Goal: Transaction & Acquisition: Purchase product/service

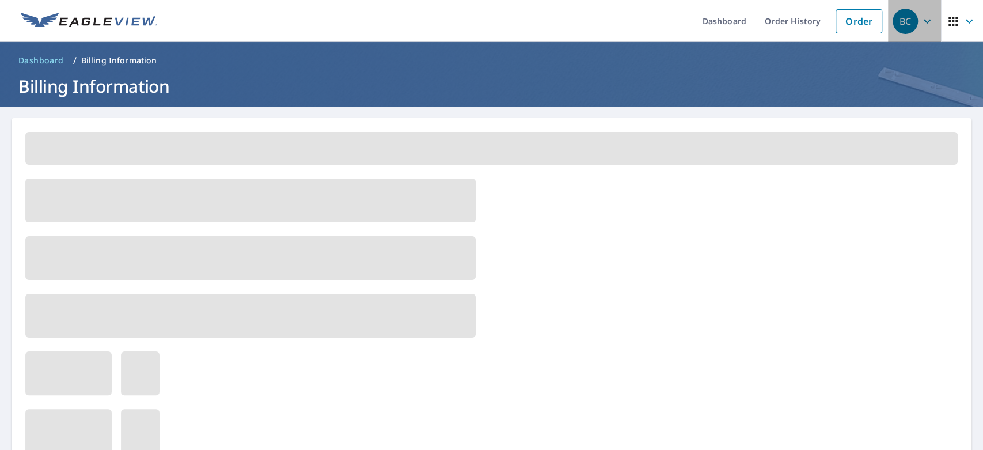
click at [909, 27] on span "BC" at bounding box center [915, 21] width 44 height 28
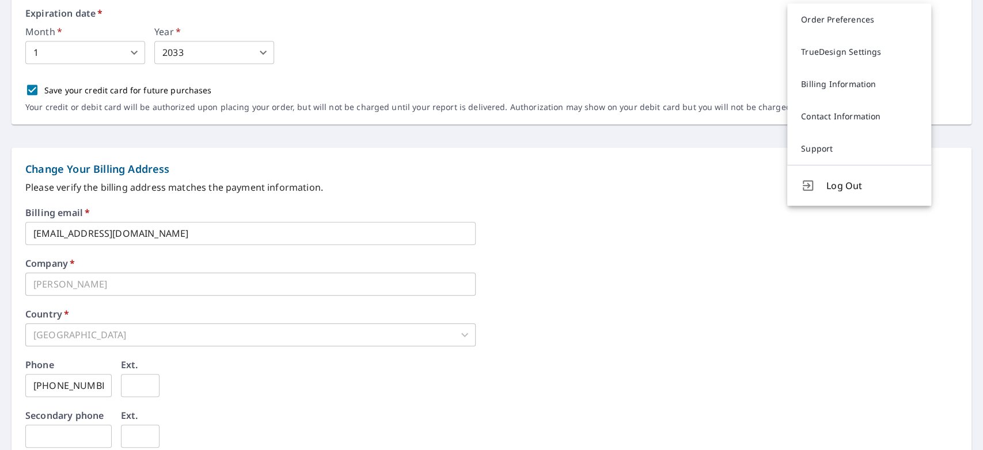
scroll to position [330, 0]
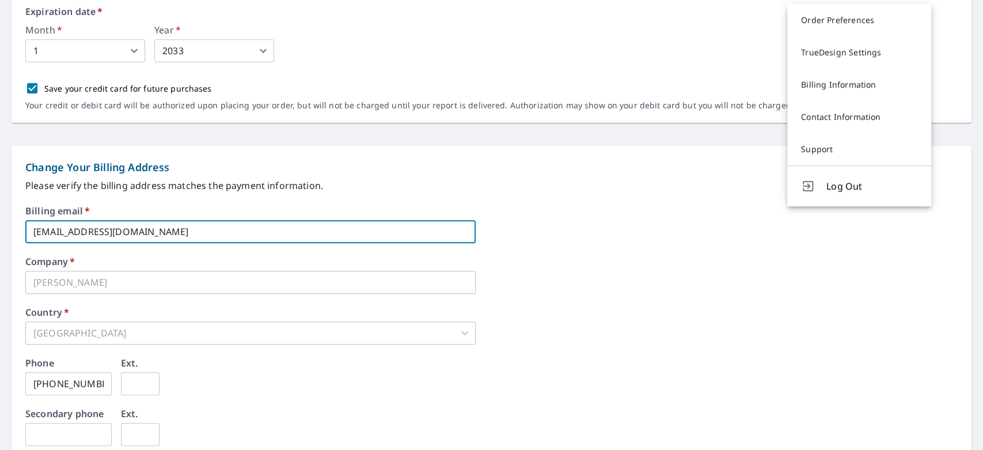
click at [198, 232] on input "[EMAIL_ADDRESS][DOMAIN_NAME]" at bounding box center [250, 231] width 451 height 23
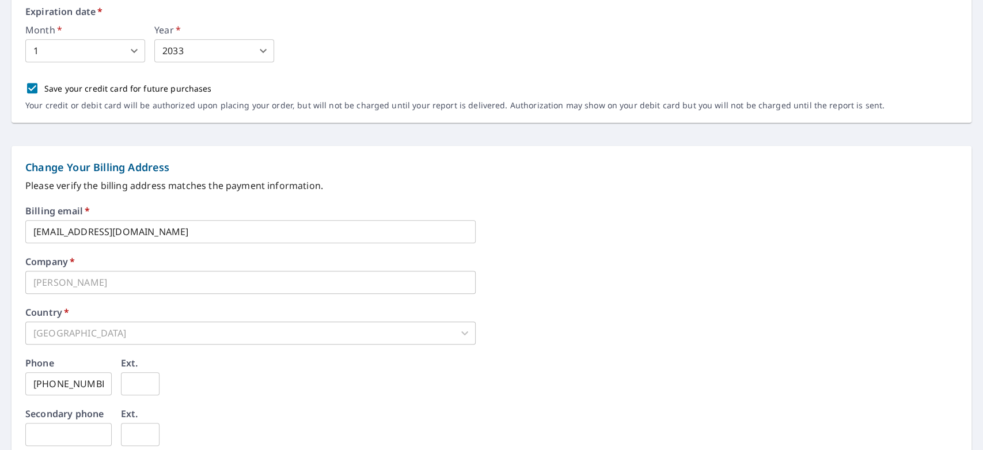
click at [683, 356] on div "Billing email   * [EMAIL_ADDRESS][DOMAIN_NAME] ​ Company   * [PERSON_NAME] ​ Co…" at bounding box center [491, 401] width 933 height 390
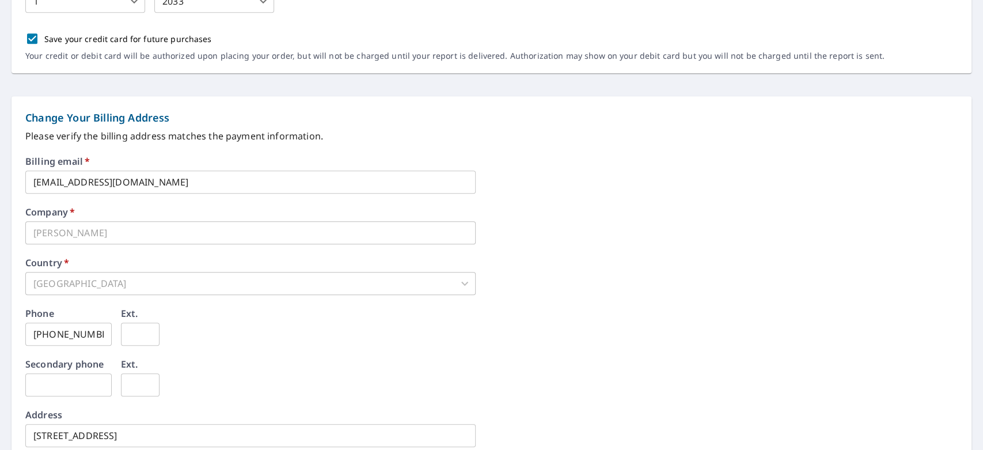
scroll to position [0, 0]
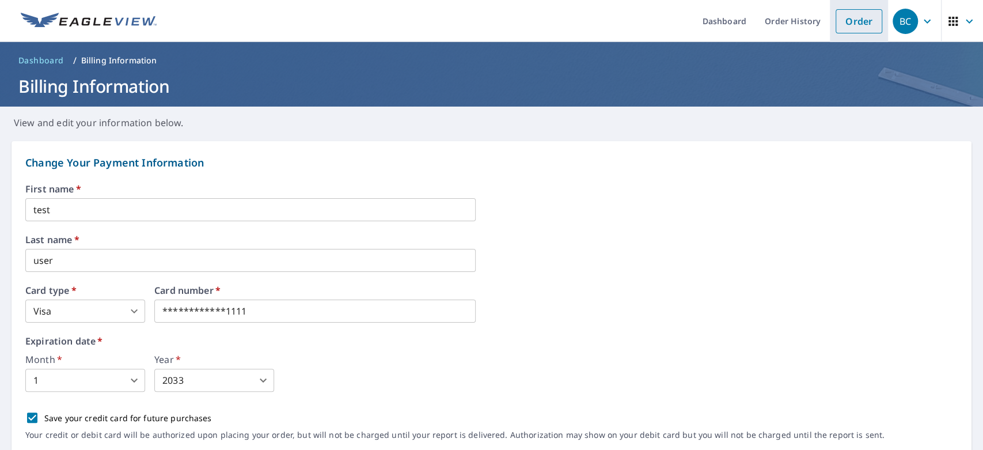
click at [842, 27] on link "Order" at bounding box center [859, 21] width 47 height 24
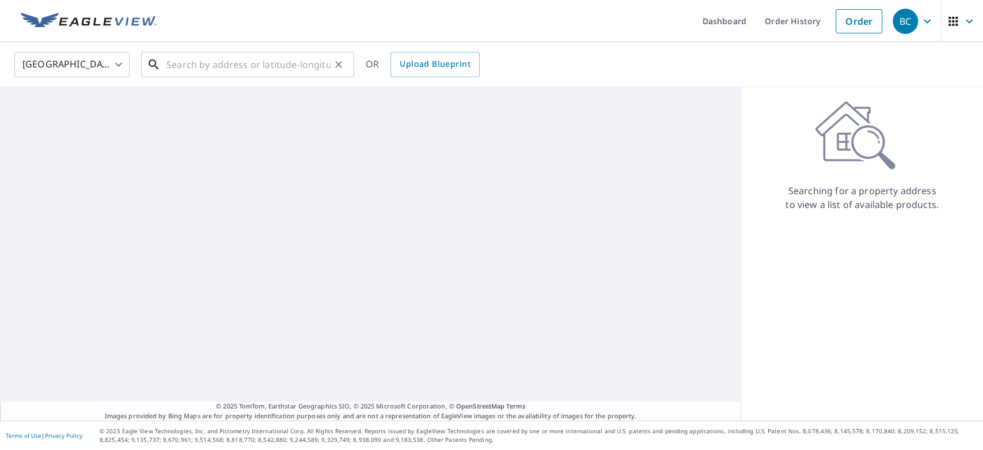
click at [287, 61] on input "text" at bounding box center [249, 64] width 164 height 32
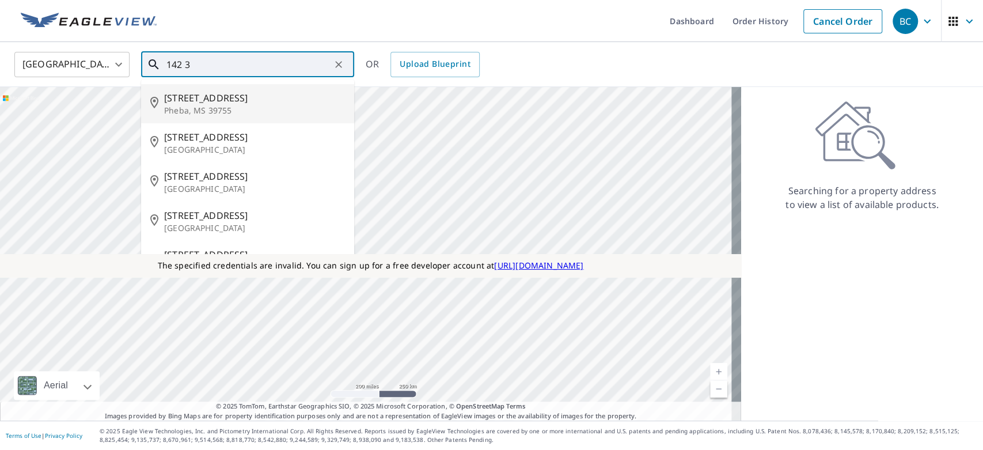
click at [194, 111] on p "Pheba, MS 39755" at bounding box center [254, 111] width 181 height 12
type input "142 3rd Ave Pheba, MS 39755"
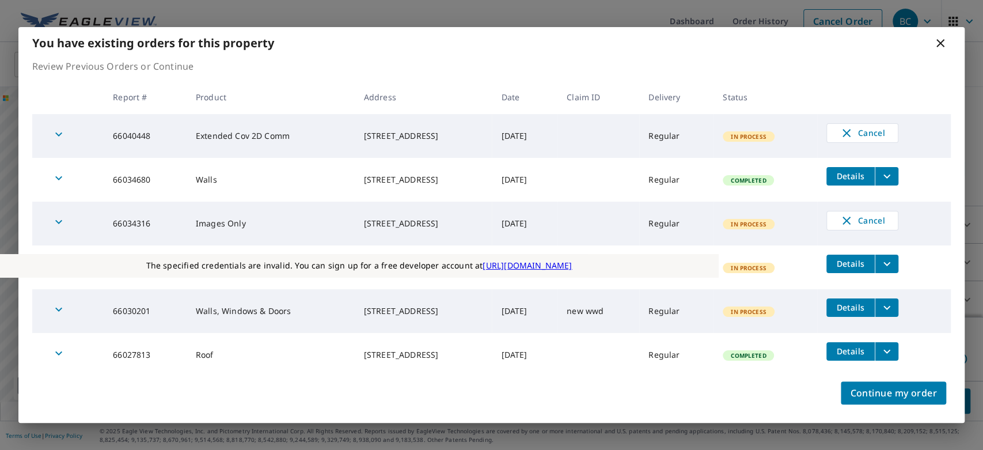
click at [937, 42] on icon at bounding box center [941, 43] width 14 height 14
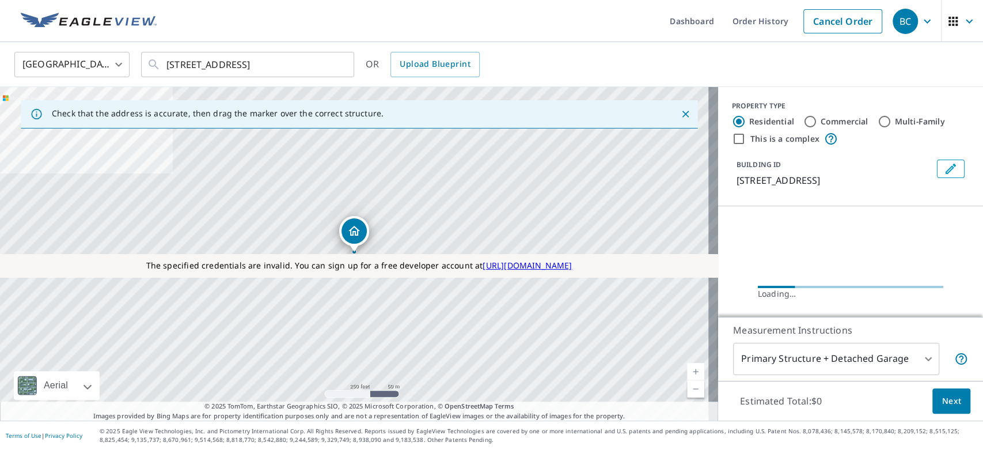
click at [921, 24] on icon "button" at bounding box center [928, 21] width 14 height 14
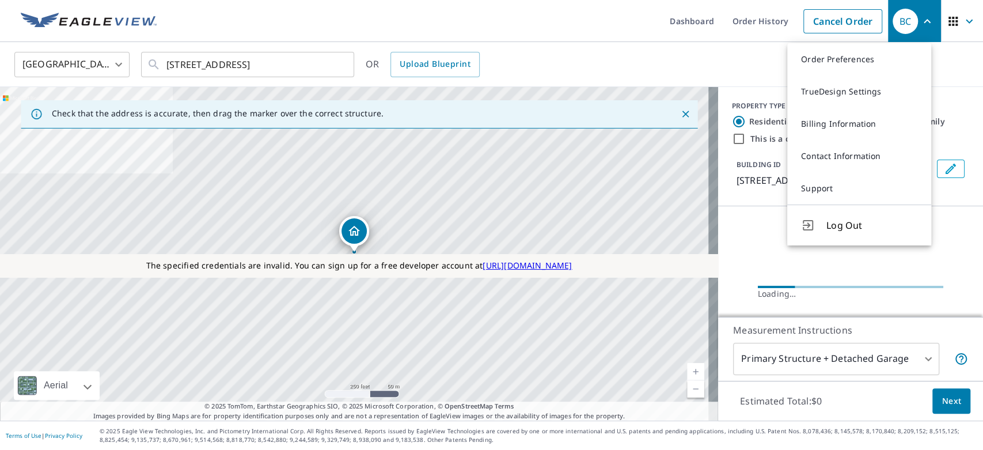
click at [825, 225] on button "Log Out" at bounding box center [860, 225] width 144 height 41
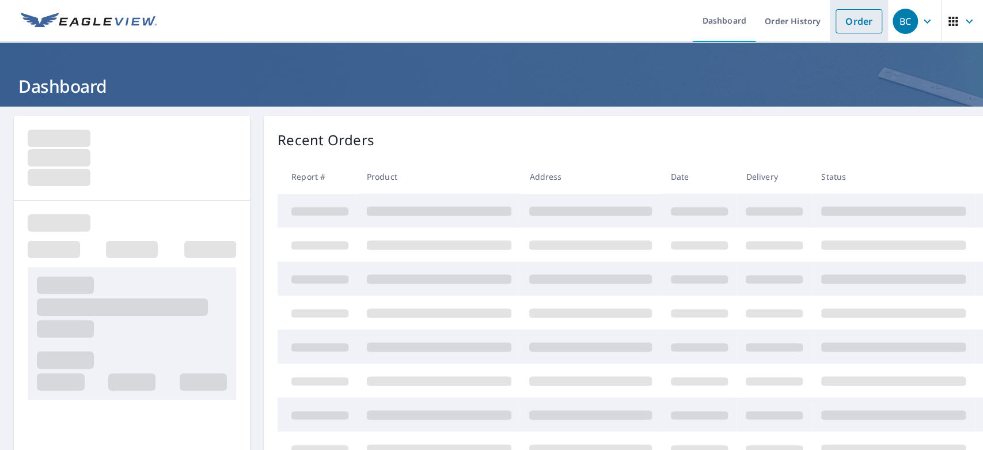
click at [844, 22] on link "Order" at bounding box center [859, 21] width 47 height 24
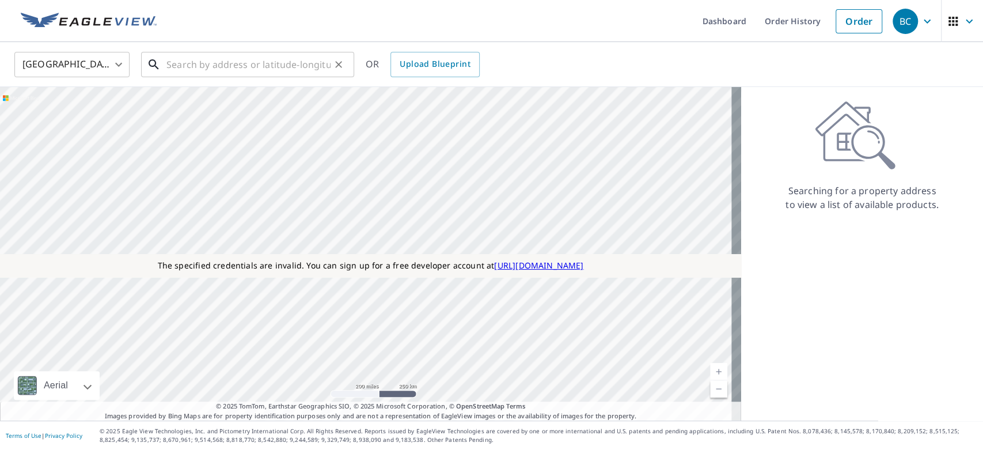
click at [239, 62] on input "text" at bounding box center [249, 64] width 164 height 32
click at [243, 63] on input "text" at bounding box center [249, 64] width 164 height 32
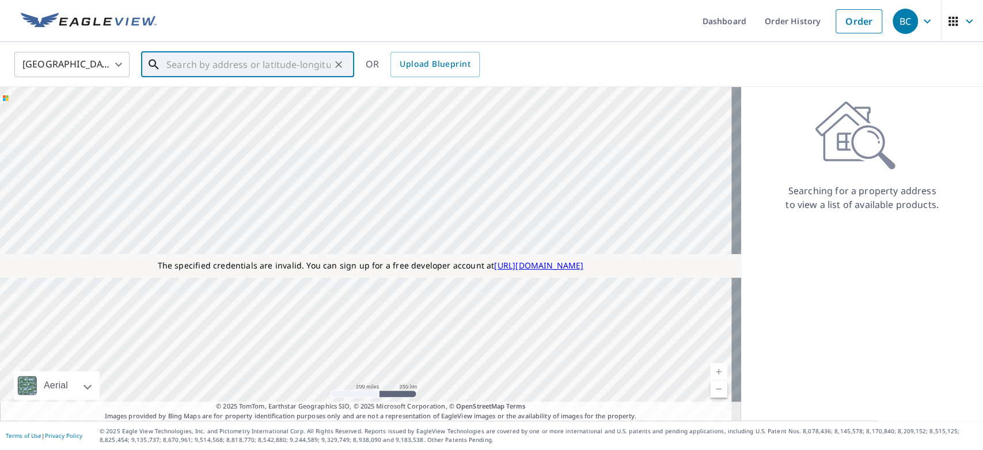
paste input "[STREET_ADDRESS]"
type input "[STREET_ADDRESS]"
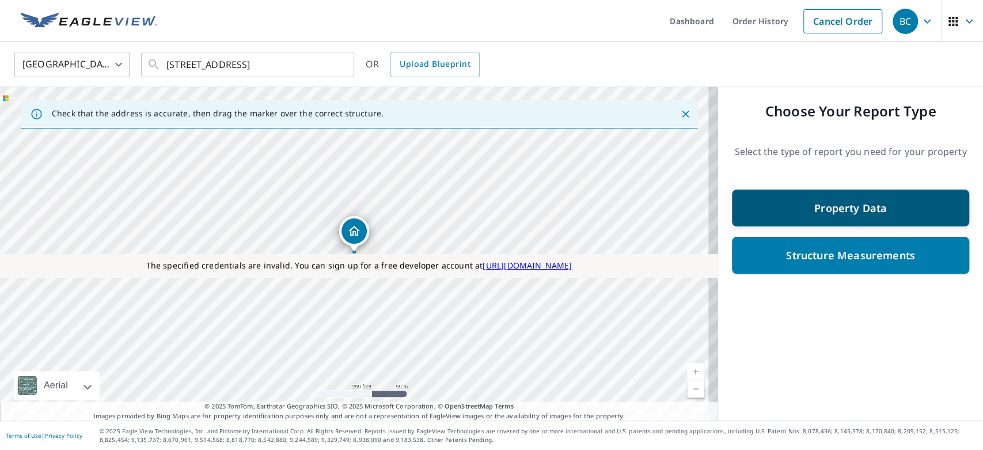
click at [784, 211] on div "Property Data" at bounding box center [850, 208] width 207 height 21
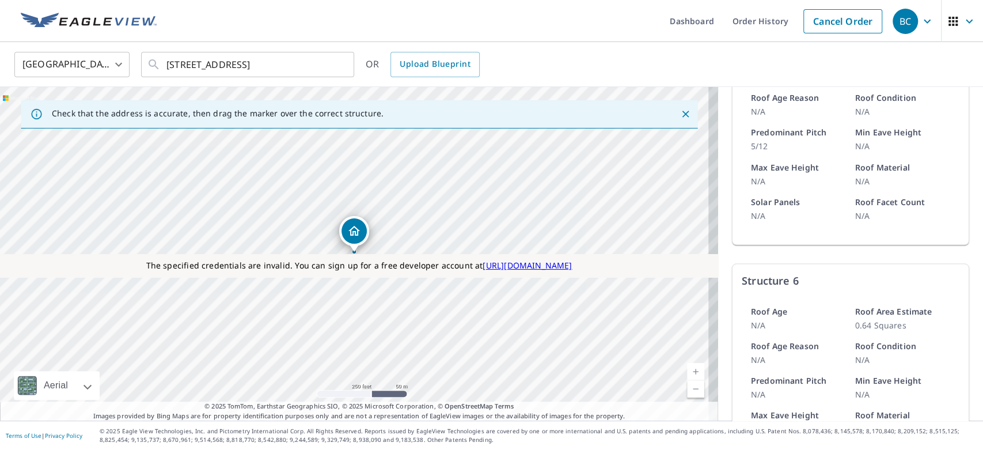
scroll to position [1406, 0]
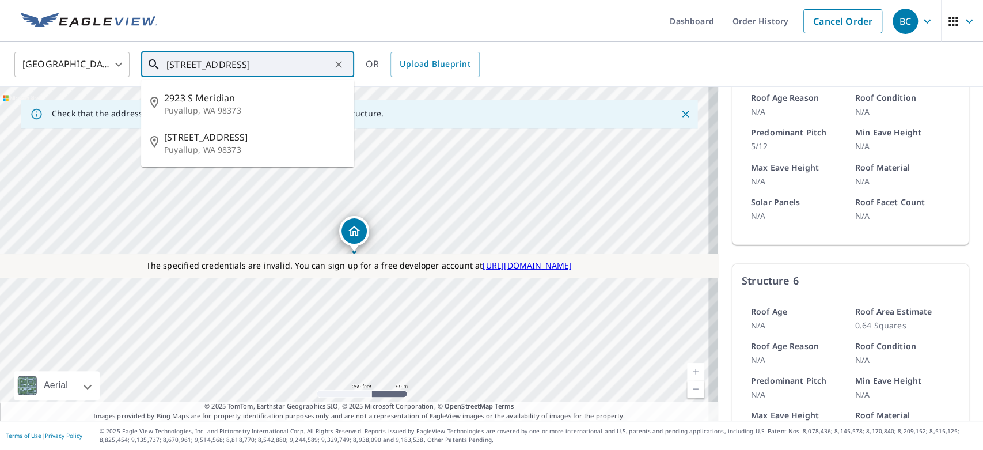
click at [270, 62] on input "[STREET_ADDRESS]" at bounding box center [249, 64] width 164 height 32
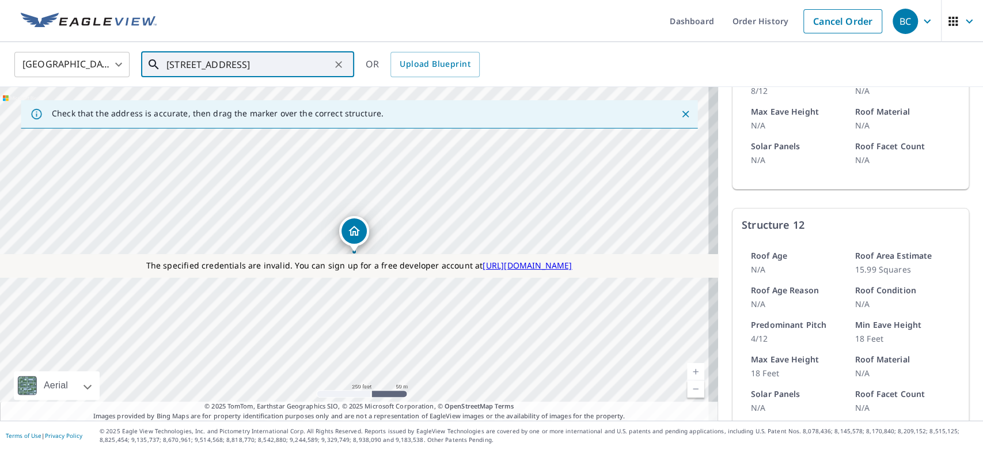
scroll to position [3026, 0]
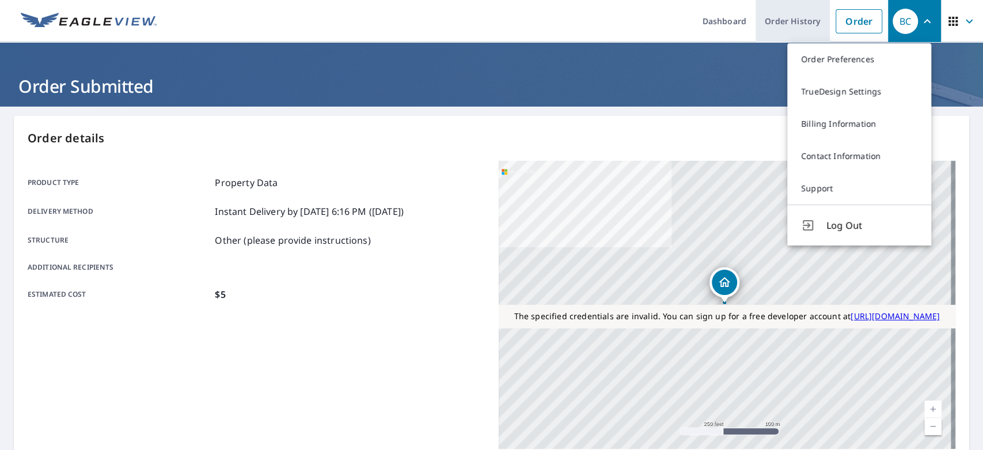
click at [789, 29] on link "Order History" at bounding box center [793, 21] width 74 height 42
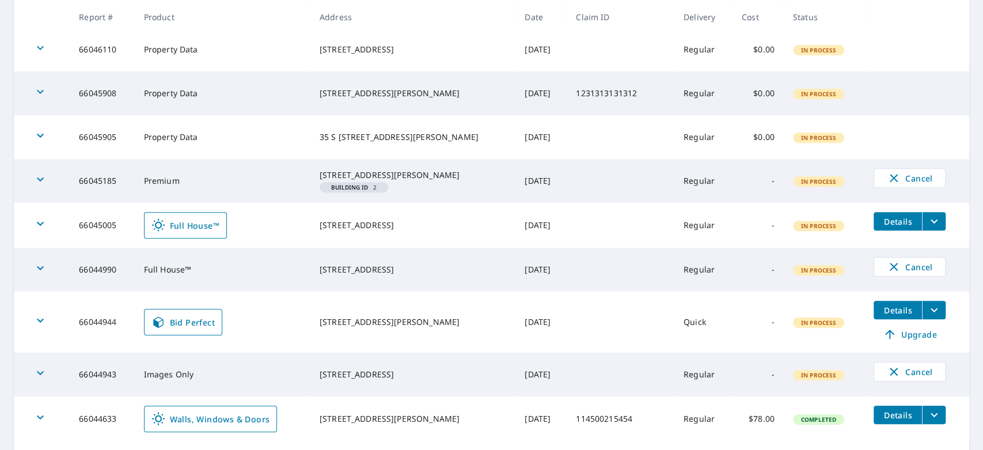
scroll to position [356, 0]
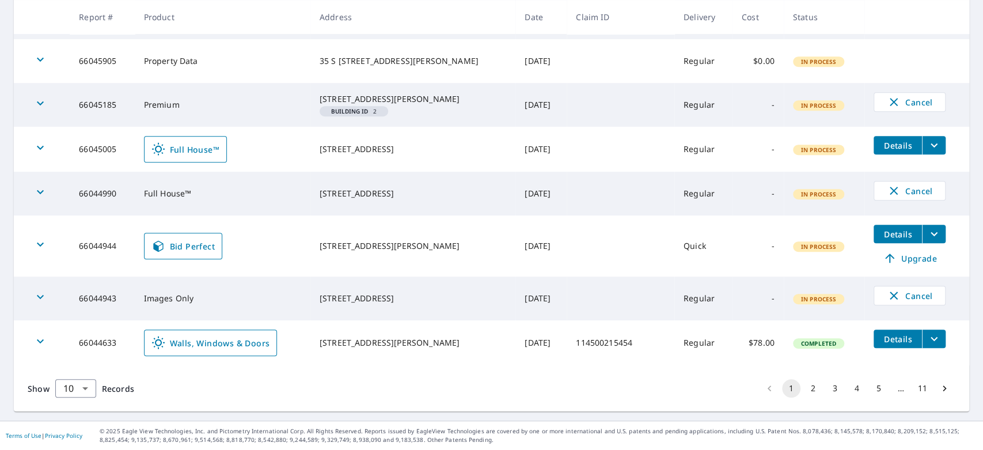
click at [110, 342] on td "66044633" at bounding box center [102, 342] width 65 height 45
copy td "66044633"
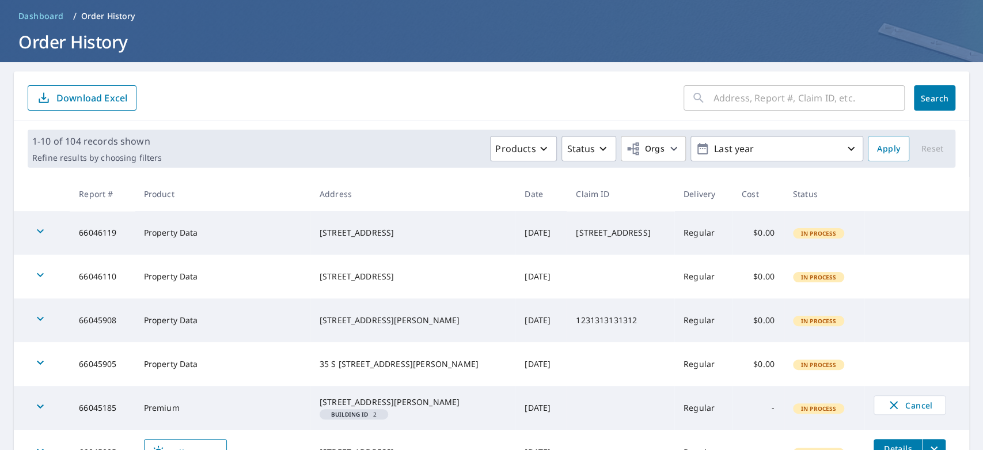
scroll to position [0, 0]
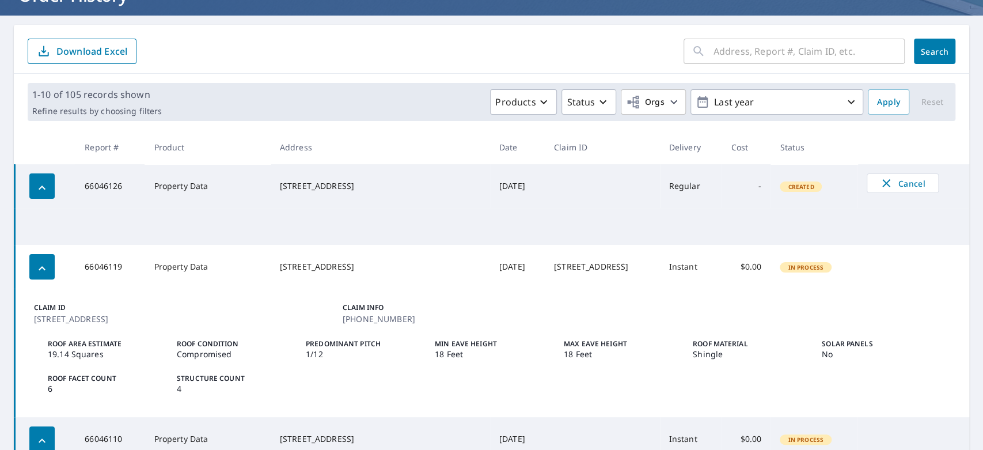
scroll to position [89, 0]
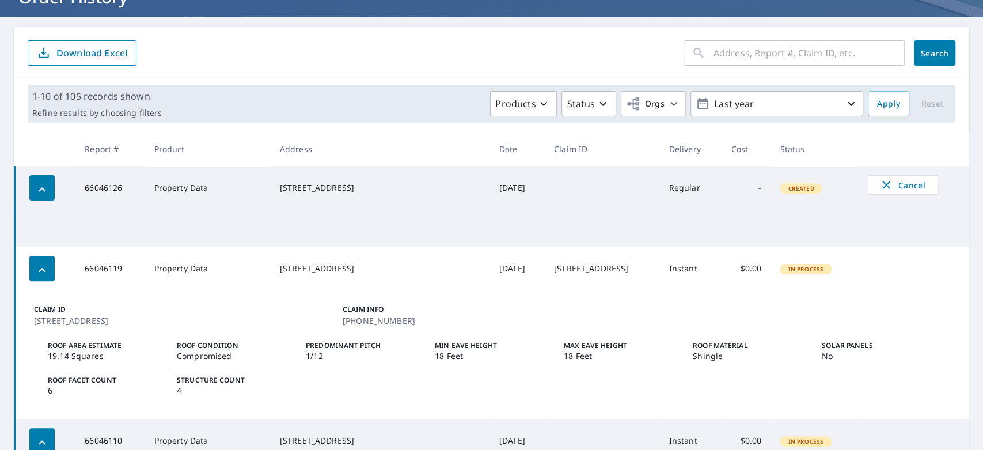
click at [111, 188] on td "66046126" at bounding box center [109, 188] width 69 height 44
copy td "66046126"
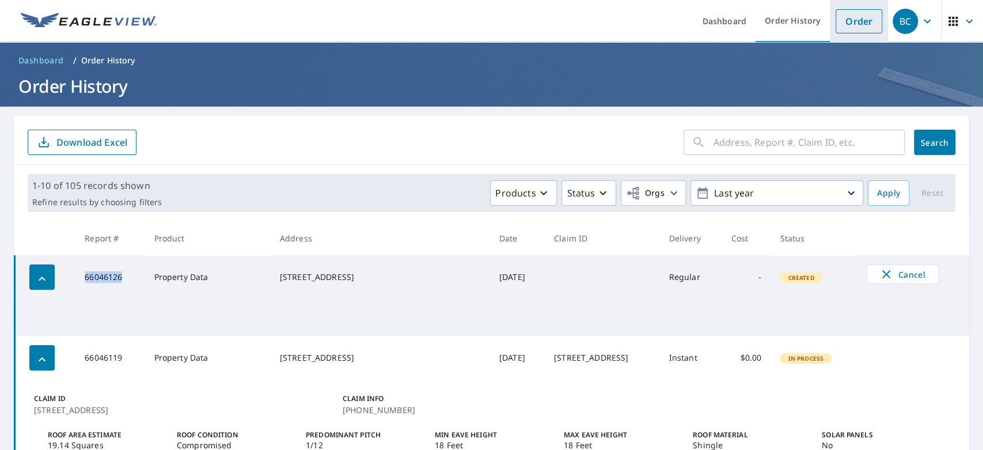
click at [858, 25] on link "Order" at bounding box center [859, 21] width 47 height 24
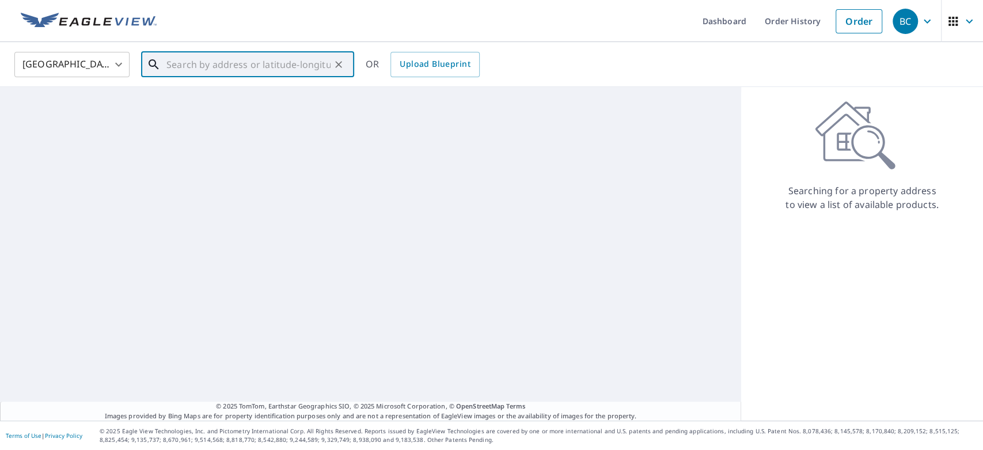
click at [262, 73] on input "text" at bounding box center [249, 64] width 164 height 32
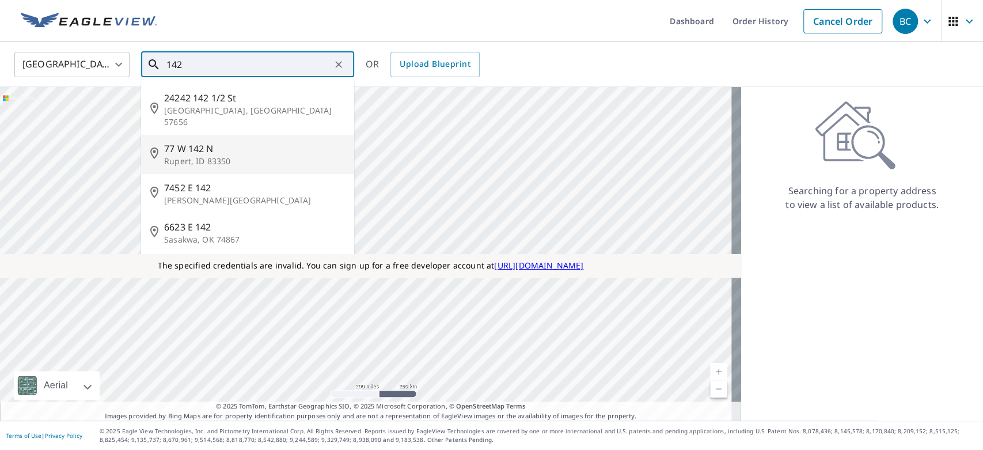
click at [184, 156] on p "Rupert, ID 83350" at bounding box center [254, 162] width 181 height 12
type input "77 W 142 N Rupert, ID 83350"
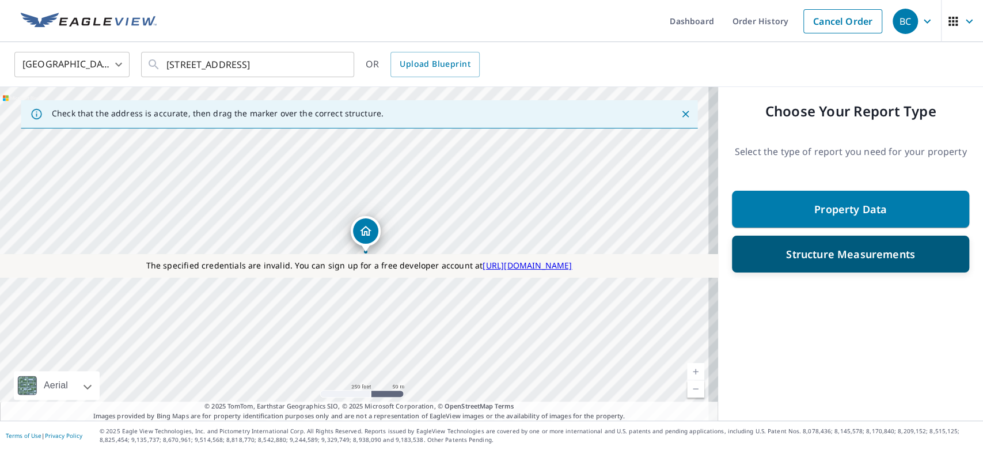
click at [808, 248] on body "BC BC Dashboard Order History Cancel Order BC United States US ​ 77 W 142 N Rup…" at bounding box center [491, 225] width 983 height 450
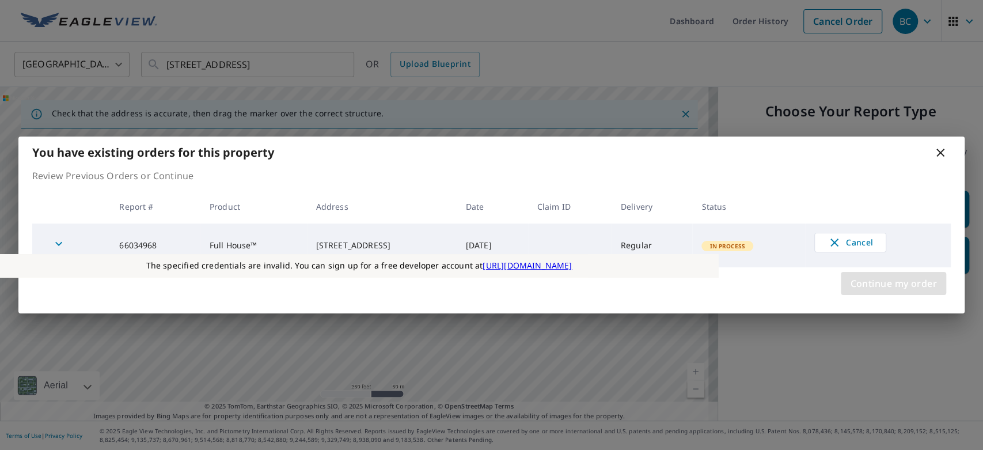
click at [887, 280] on span "Continue my order" at bounding box center [893, 283] width 87 height 16
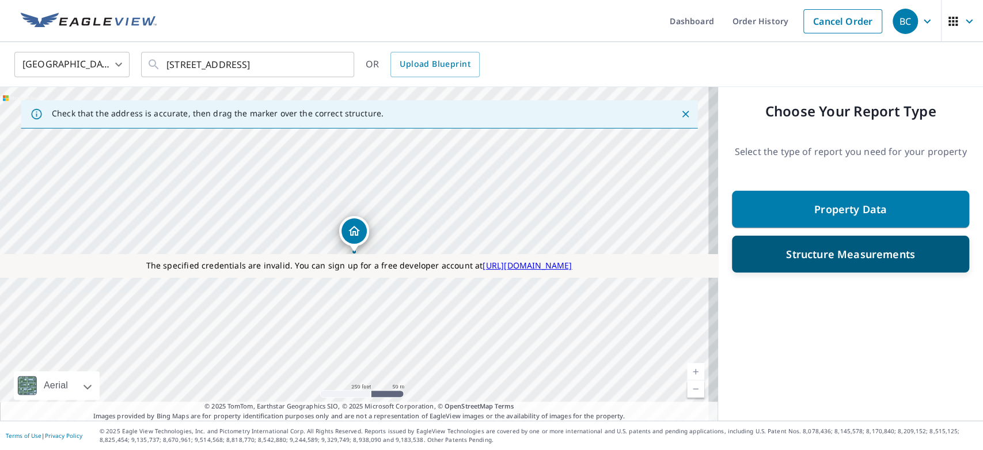
click at [802, 250] on p "Structure Measurements" at bounding box center [850, 254] width 129 height 14
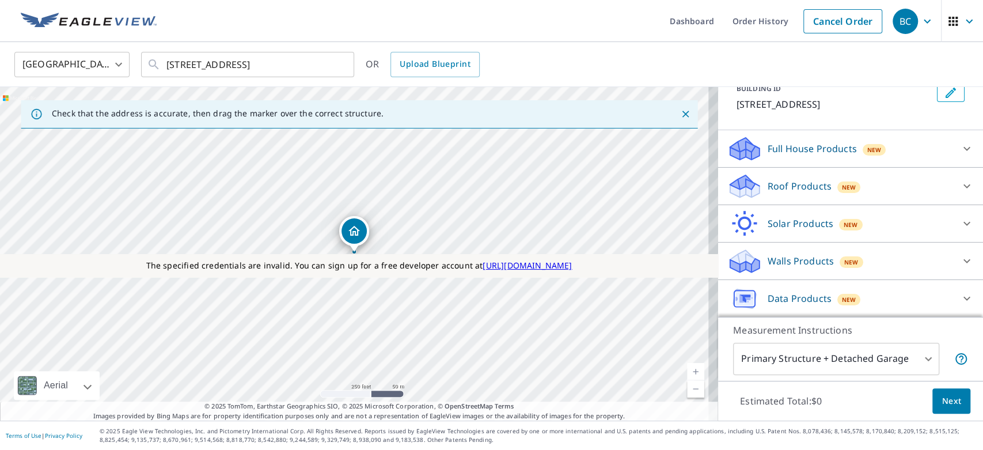
click at [785, 296] on p "Data Products" at bounding box center [800, 299] width 64 height 14
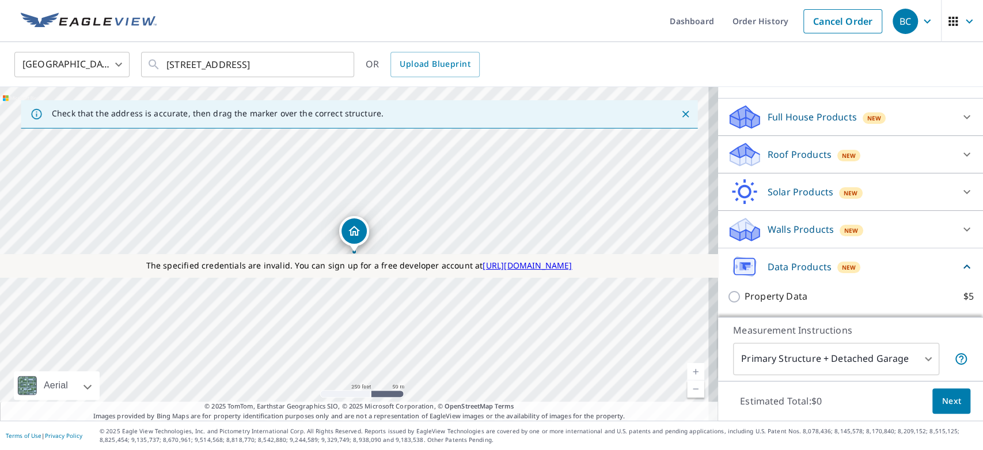
click at [760, 295] on p "Property Data" at bounding box center [776, 296] width 63 height 14
click at [745, 295] on input "Property Data $5" at bounding box center [736, 297] width 17 height 14
checkbox input "true"
type input "5"
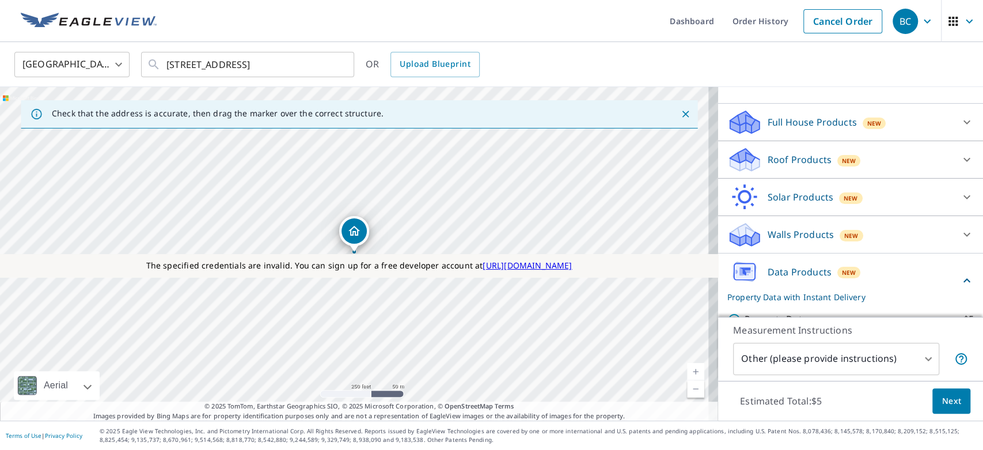
scroll to position [152, 0]
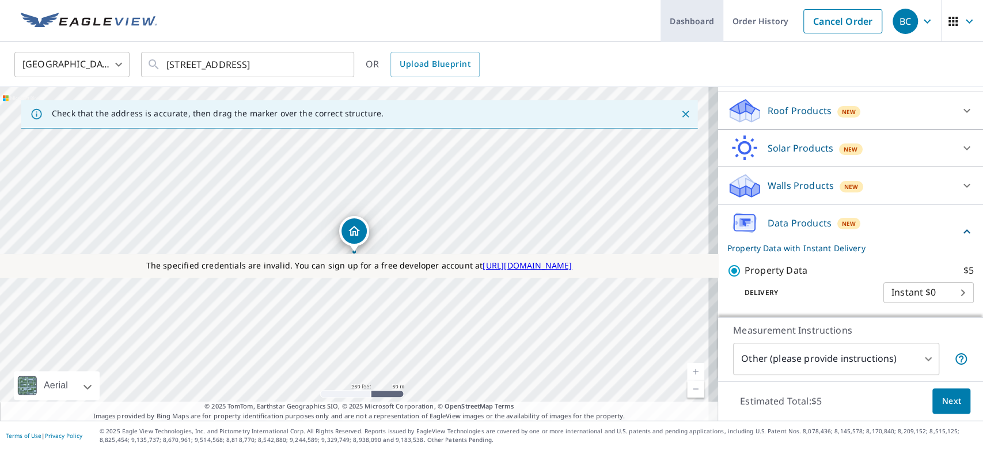
click at [743, 17] on link "Order History" at bounding box center [761, 21] width 74 height 42
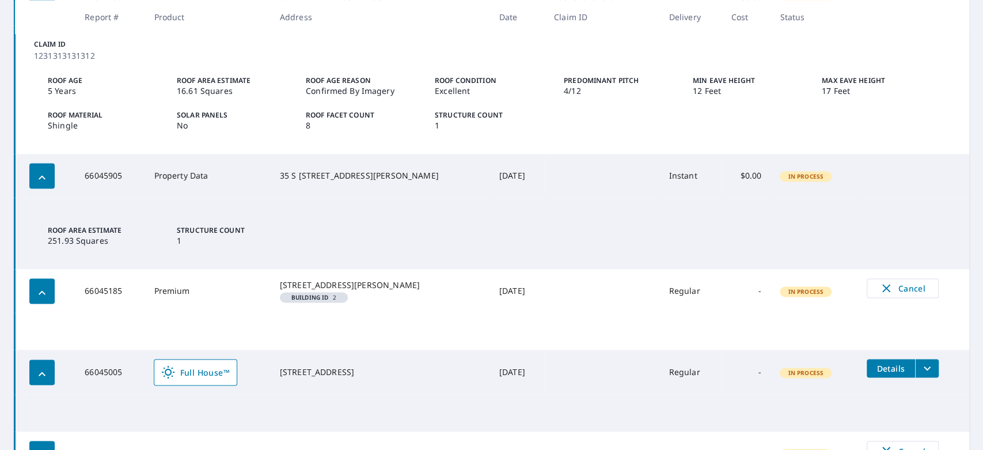
scroll to position [1044, 0]
click at [145, 292] on td "66045185" at bounding box center [109, 292] width 69 height 44
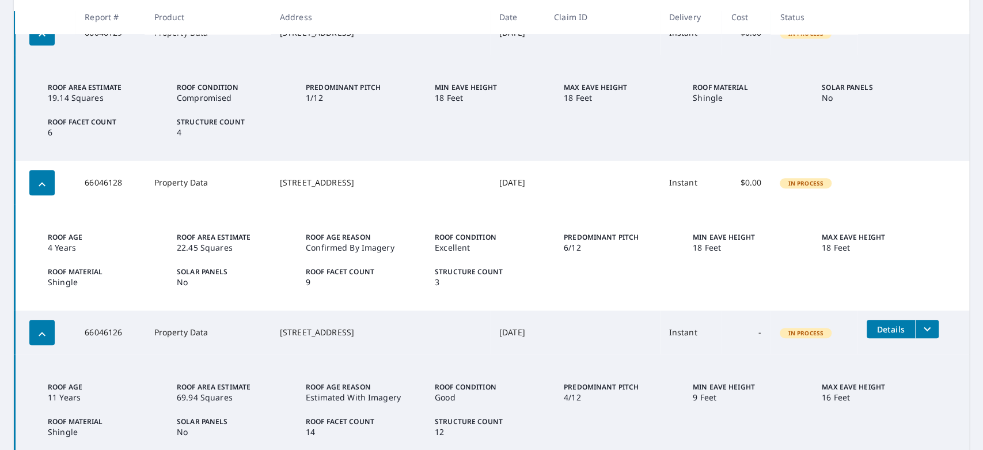
scroll to position [243, 0]
click at [921, 334] on icon "filesDropdownBtn-66046126" at bounding box center [928, 330] width 14 height 14
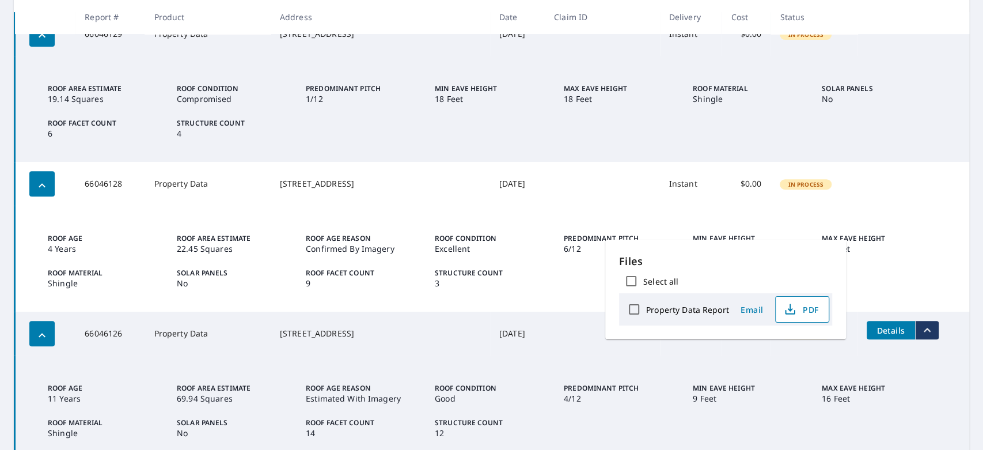
click at [821, 305] on button "PDF" at bounding box center [802, 309] width 54 height 27
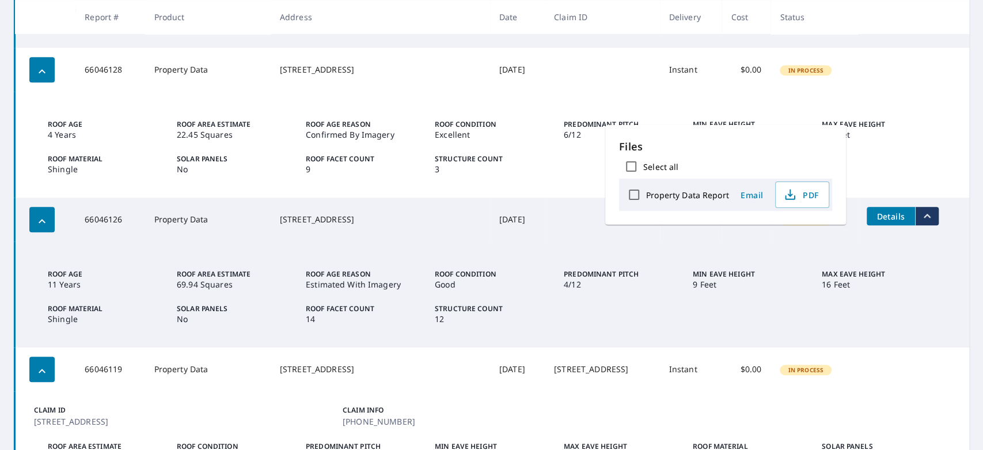
scroll to position [358, 0]
click at [313, 409] on p "Claim ID" at bounding box center [186, 409] width 304 height 10
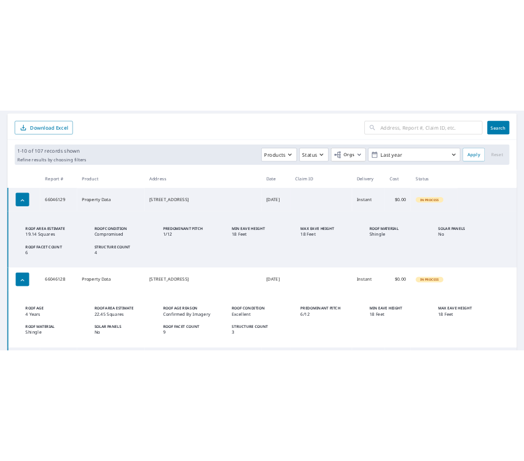
scroll to position [0, 0]
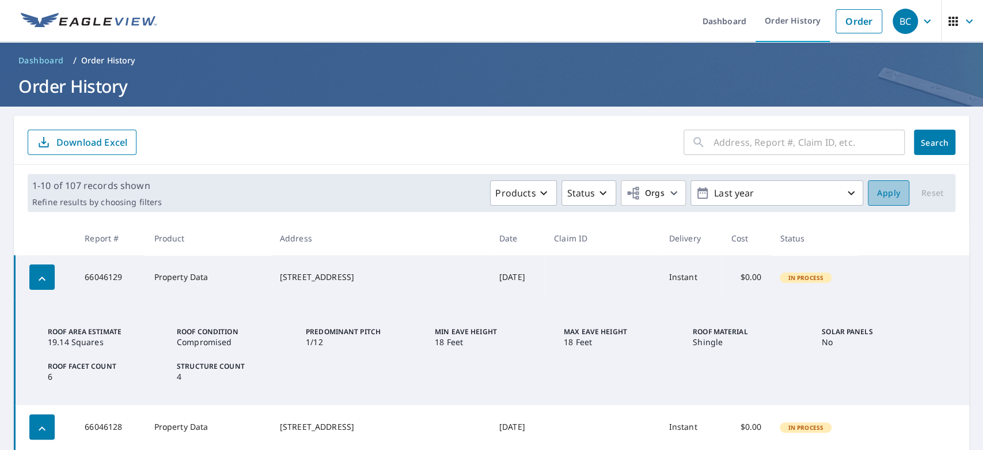
click at [880, 183] on button "Apply" at bounding box center [888, 192] width 41 height 25
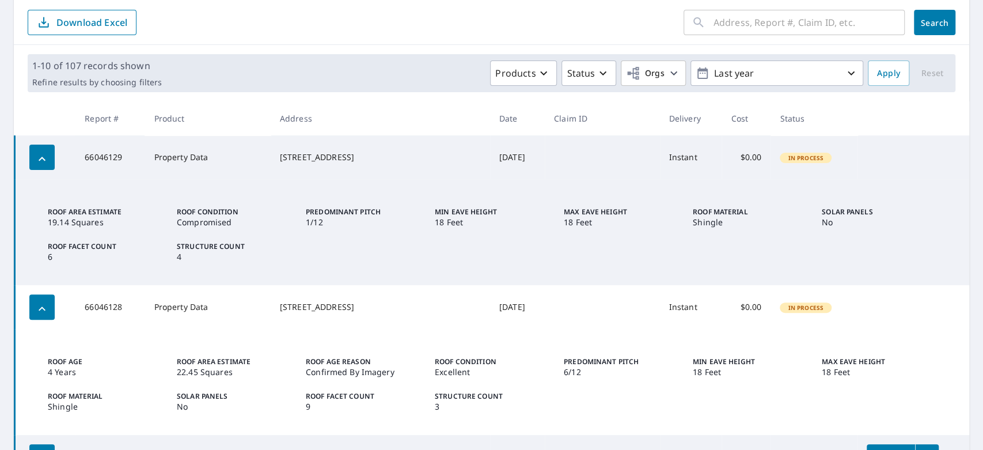
scroll to position [115, 0]
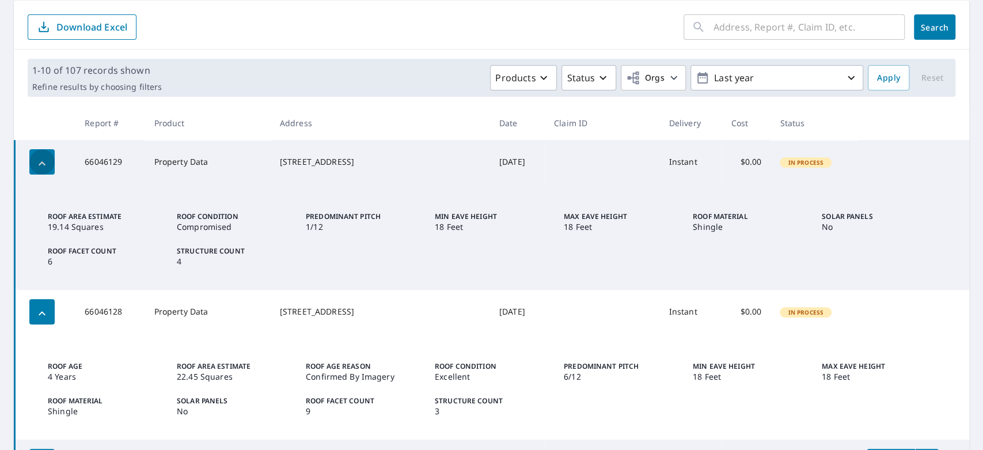
click at [35, 164] on icon "button" at bounding box center [42, 164] width 14 height 14
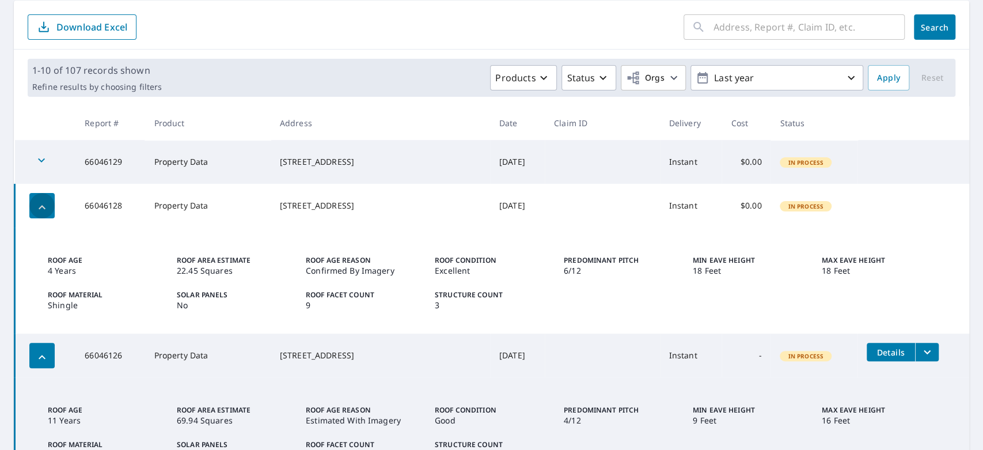
click at [37, 205] on icon "button" at bounding box center [42, 207] width 14 height 14
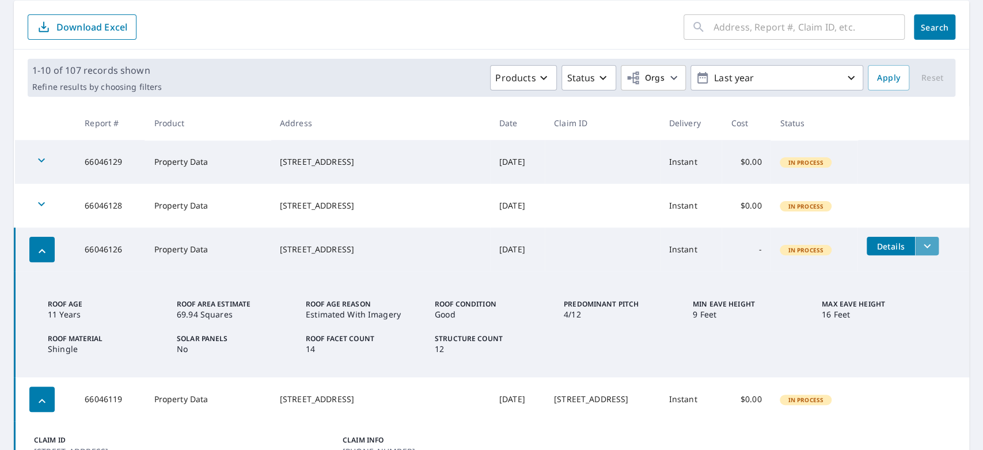
click at [921, 248] on icon "filesDropdownBtn-66046126" at bounding box center [928, 246] width 14 height 14
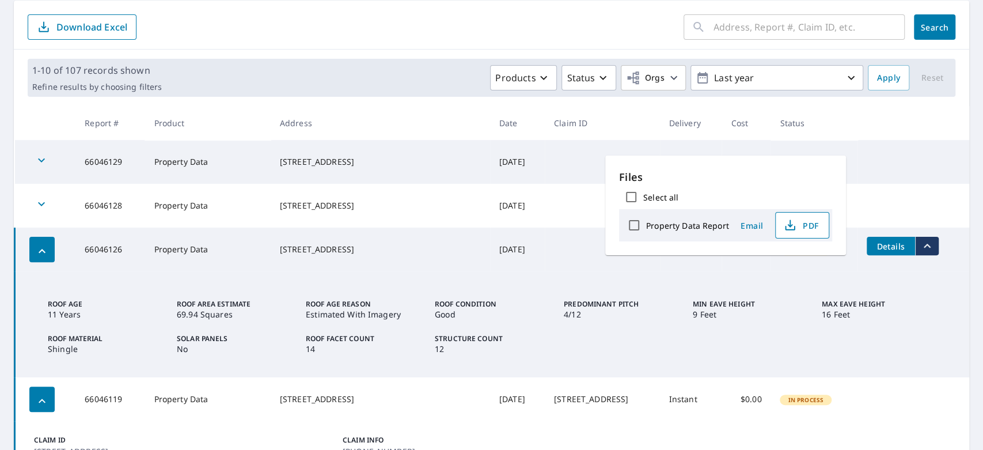
click at [809, 226] on span "PDF" at bounding box center [801, 225] width 37 height 14
click at [395, 211] on div "142 30th Ave # Sve Seattle, WA 98122" at bounding box center [380, 206] width 201 height 12
